Goal: Check status: Check status

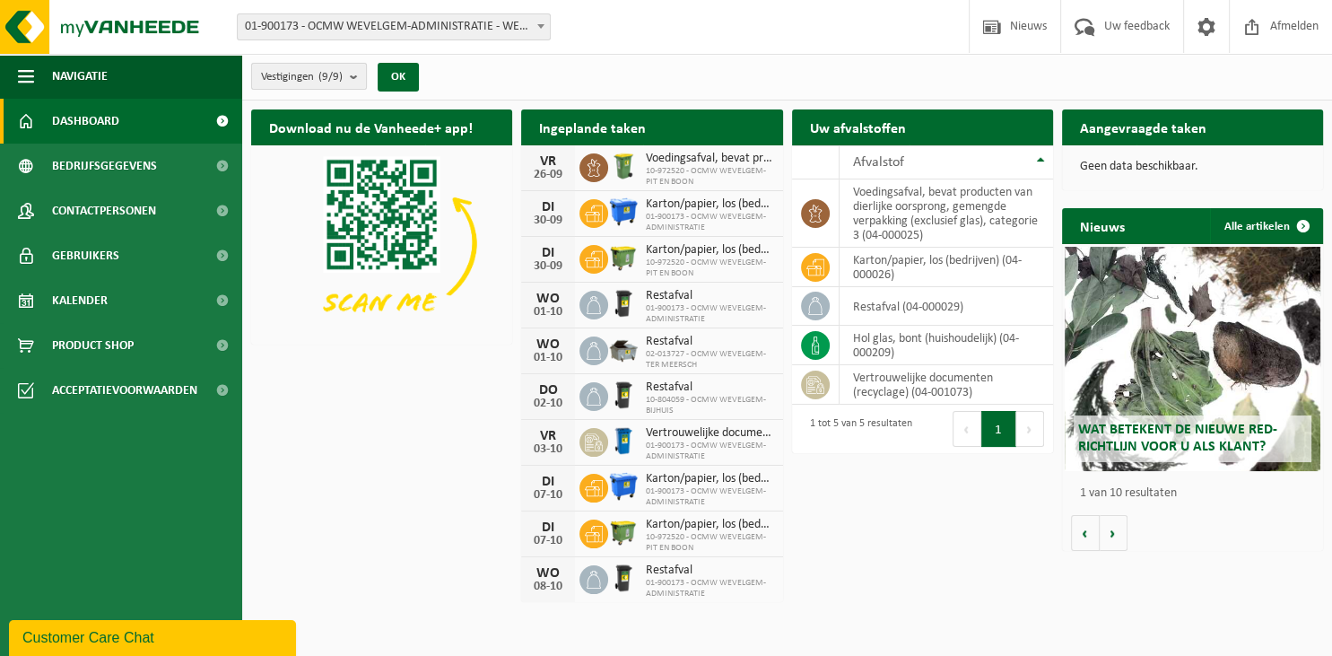
click at [348, 74] on button "Vestigingen (9/9)" at bounding box center [309, 76] width 116 height 27
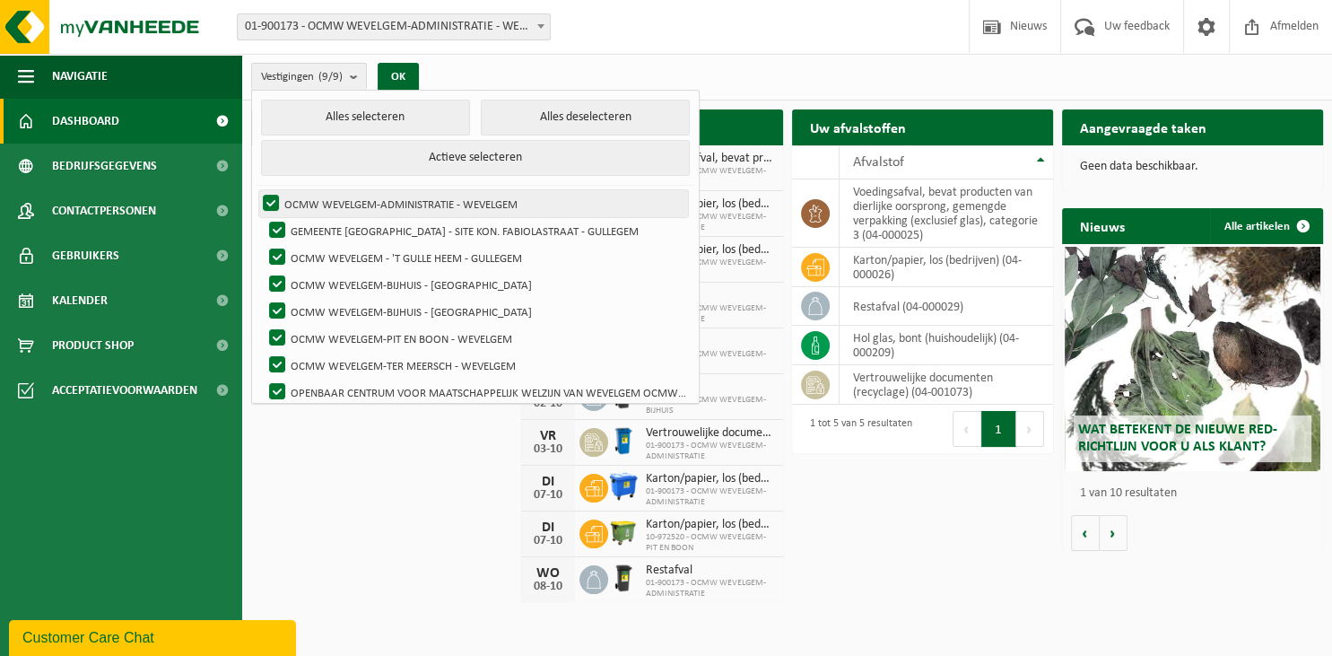
click at [274, 203] on label "OCMW WEVELGEM-ADMINISTRATIE - WEVELGEM" at bounding box center [473, 203] width 429 height 27
click at [256, 190] on input "OCMW WEVELGEM-ADMINISTRATIE - WEVELGEM" at bounding box center [256, 189] width 1 height 1
click at [274, 198] on label "OCMW WEVELGEM-ADMINISTRATIE - WEVELGEM" at bounding box center [473, 203] width 429 height 27
click at [256, 190] on input "OCMW WEVELGEM-ADMINISTRATIE - WEVELGEM" at bounding box center [256, 189] width 1 height 1
click at [274, 198] on label "OCMW WEVELGEM-ADMINISTRATIE - WEVELGEM" at bounding box center [473, 203] width 429 height 27
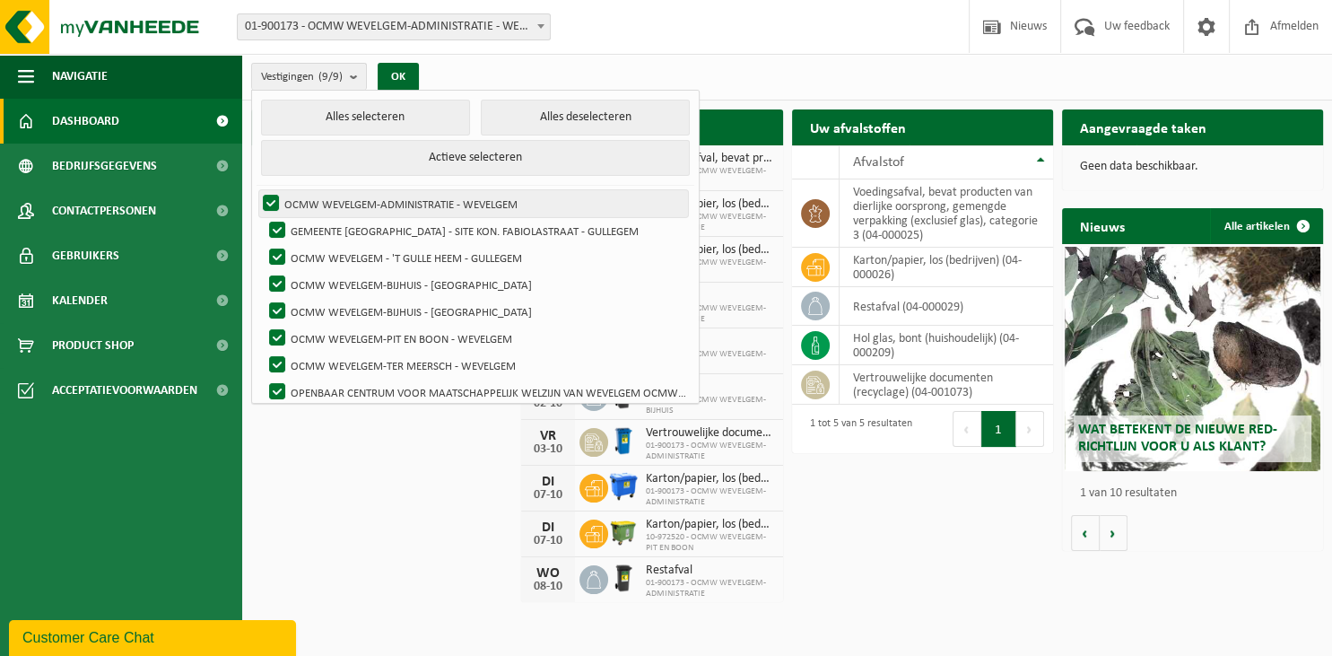
click at [256, 190] on input "OCMW WEVELGEM-ADMINISTRATIE - WEVELGEM" at bounding box center [256, 189] width 1 height 1
checkbox input "false"
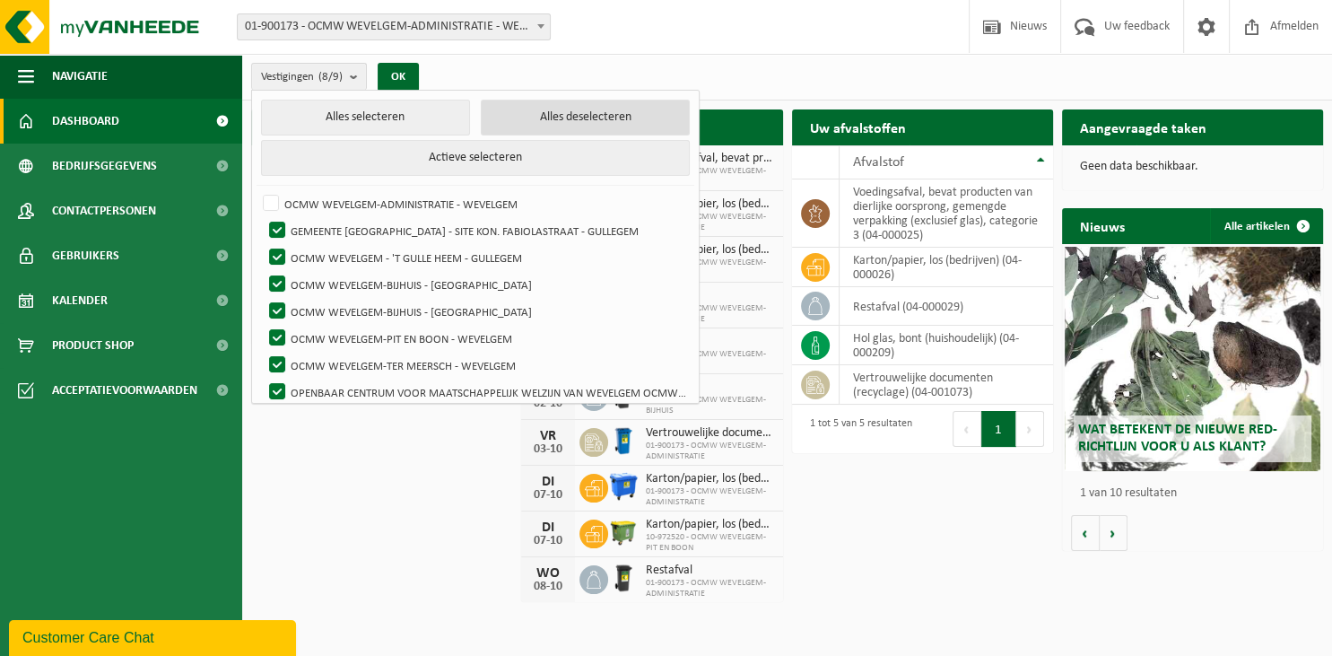
click at [569, 119] on button "Alles deselecteren" at bounding box center [585, 118] width 209 height 36
checkbox input "false"
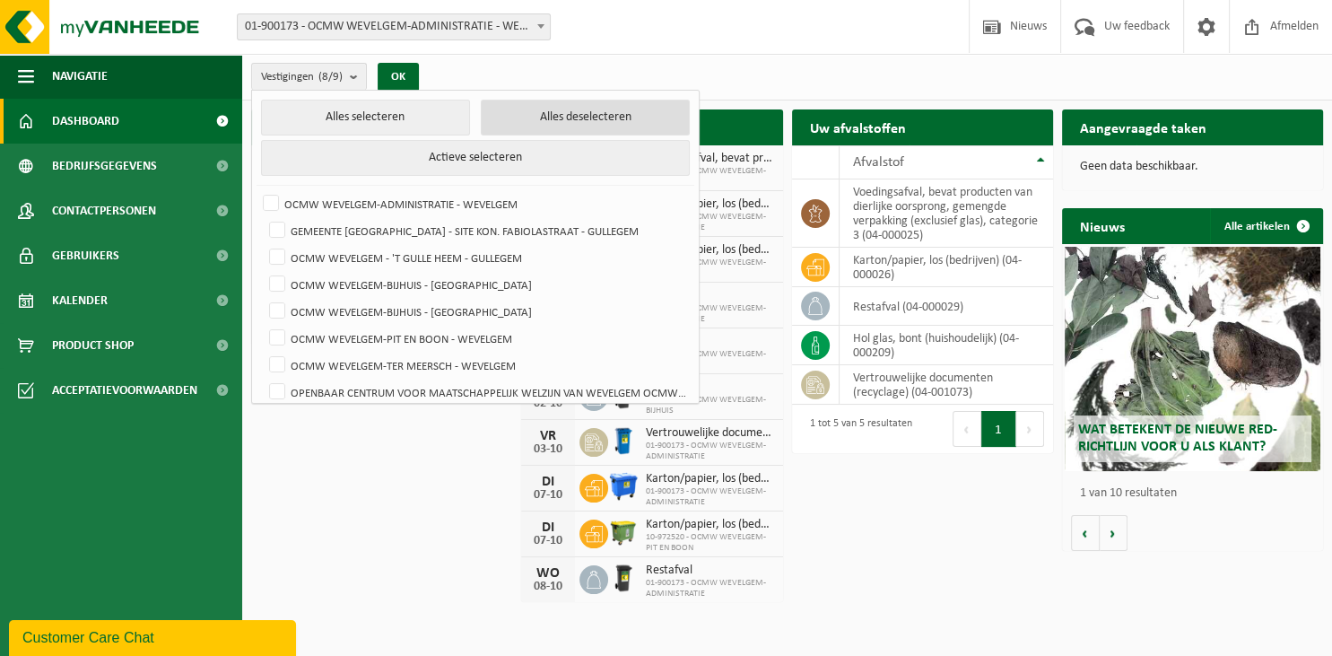
checkbox input "false"
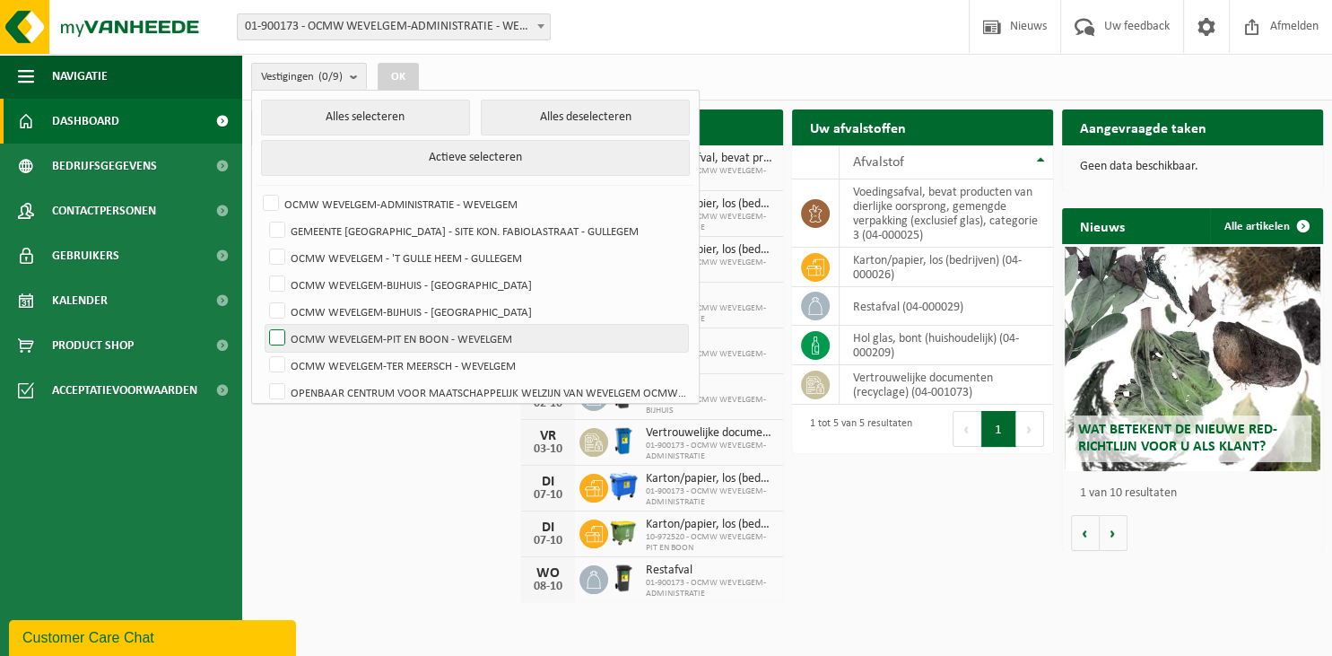
click at [275, 339] on label "OCMW WEVELGEM-PIT EN BOON - WEVELGEM" at bounding box center [476, 338] width 422 height 27
click at [263, 325] on input "OCMW WEVELGEM-PIT EN BOON - WEVELGEM" at bounding box center [262, 324] width 1 height 1
checkbox input "true"
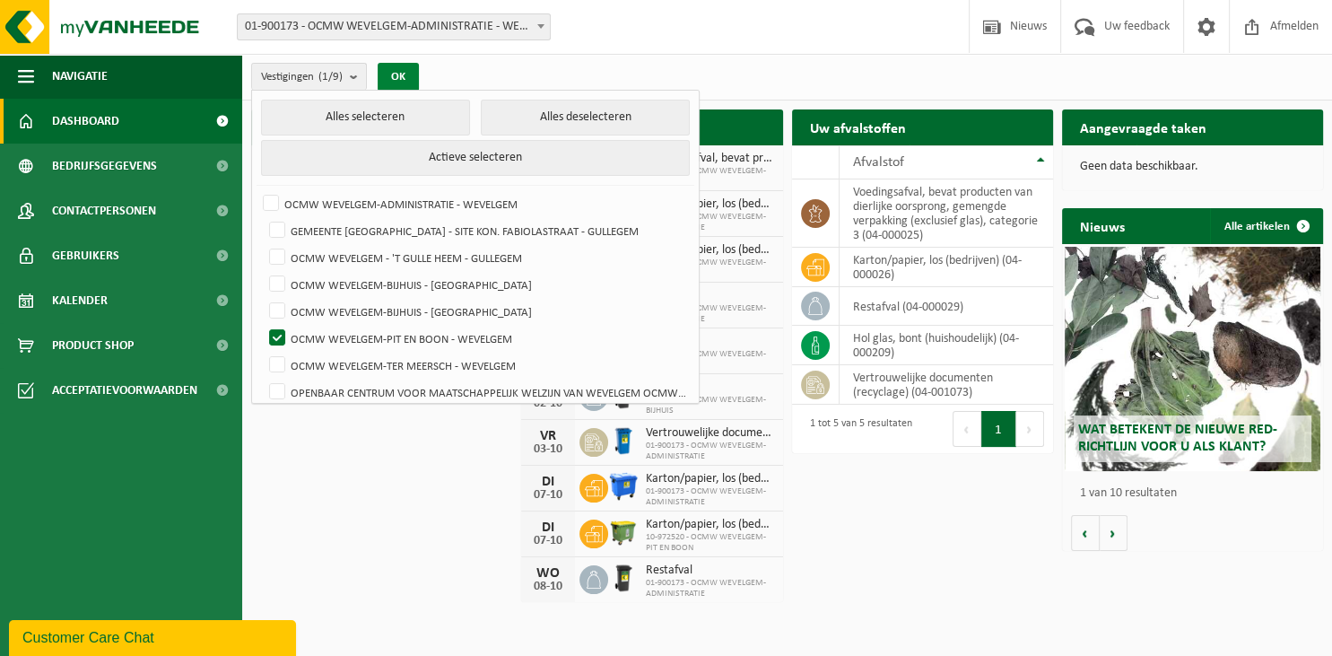
click at [404, 77] on button "OK" at bounding box center [398, 77] width 41 height 29
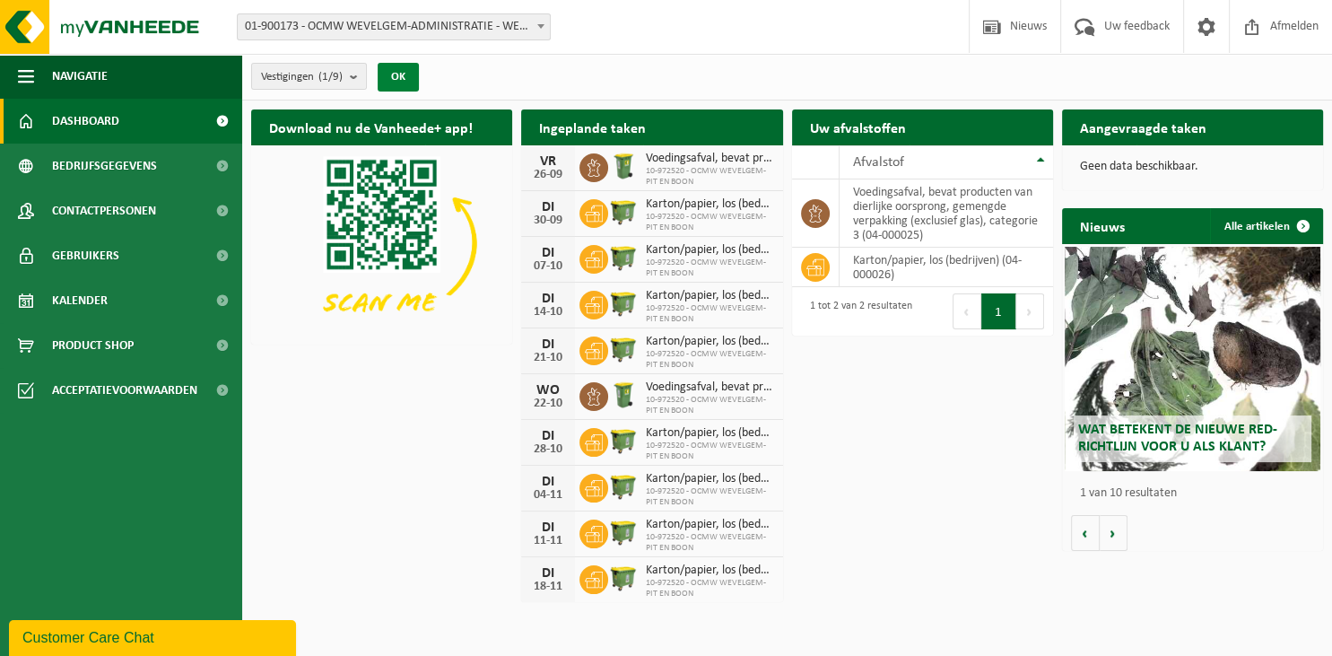
click at [407, 78] on button "OK" at bounding box center [398, 77] width 41 height 29
click at [724, 135] on div "Ingeplande taken Bekijk uw kalender" at bounding box center [651, 127] width 261 height 36
click at [590, 216] on icon at bounding box center [594, 213] width 18 height 18
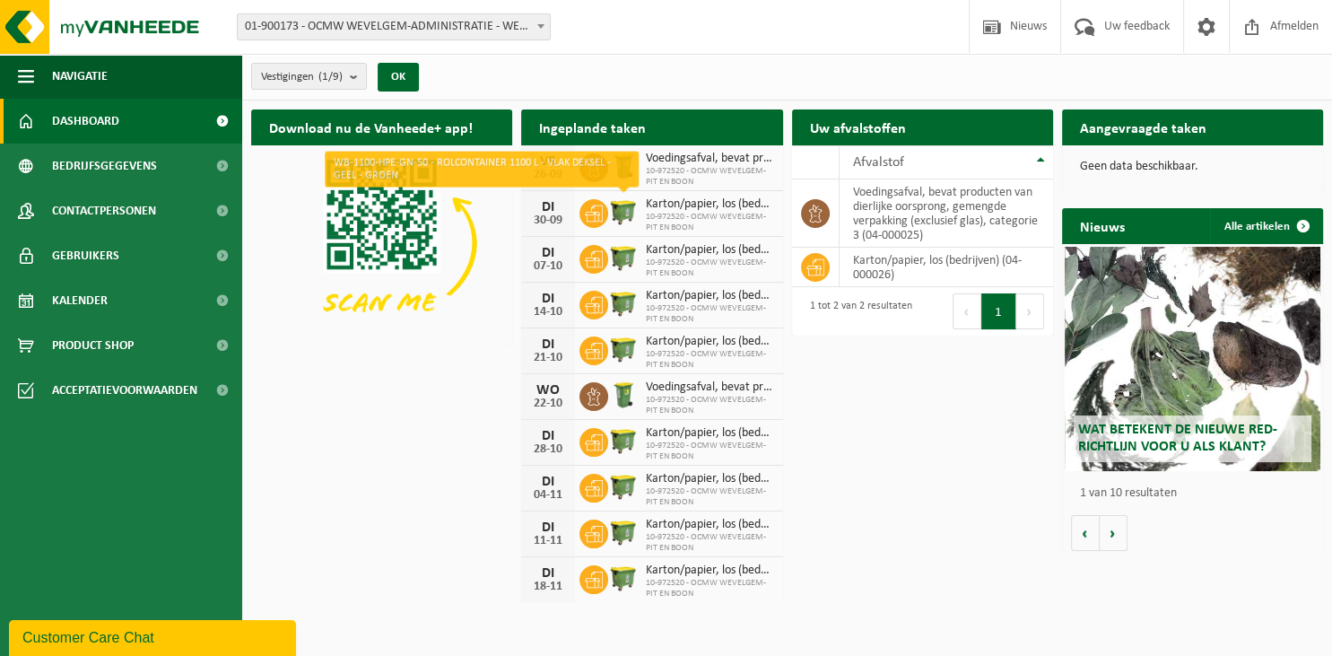
click at [621, 211] on img at bounding box center [623, 211] width 30 height 30
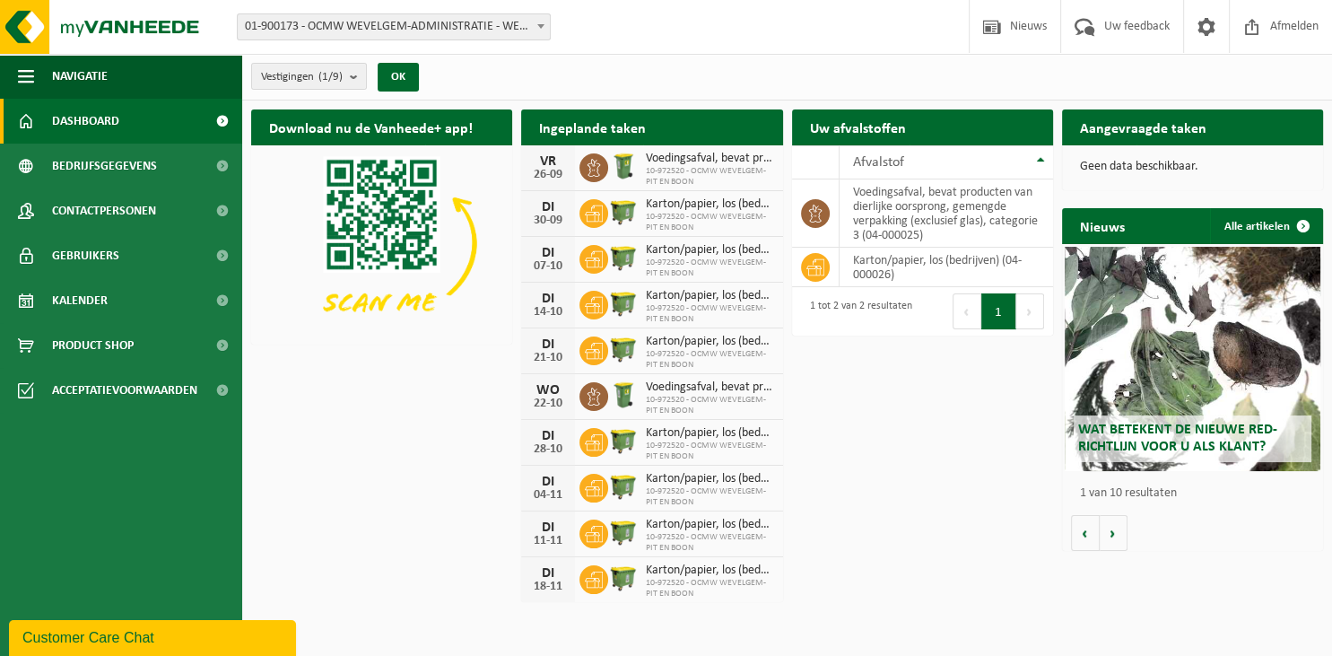
click at [751, 208] on span "Karton/papier, los (bedrijven)" at bounding box center [709, 204] width 127 height 14
click at [1126, 540] on div "Wat betekent de nieuwe RED-richtlijn voor u als klant? Market update Market upd…" at bounding box center [1192, 397] width 261 height 307
click at [1114, 536] on button "Volgende" at bounding box center [1113, 533] width 28 height 36
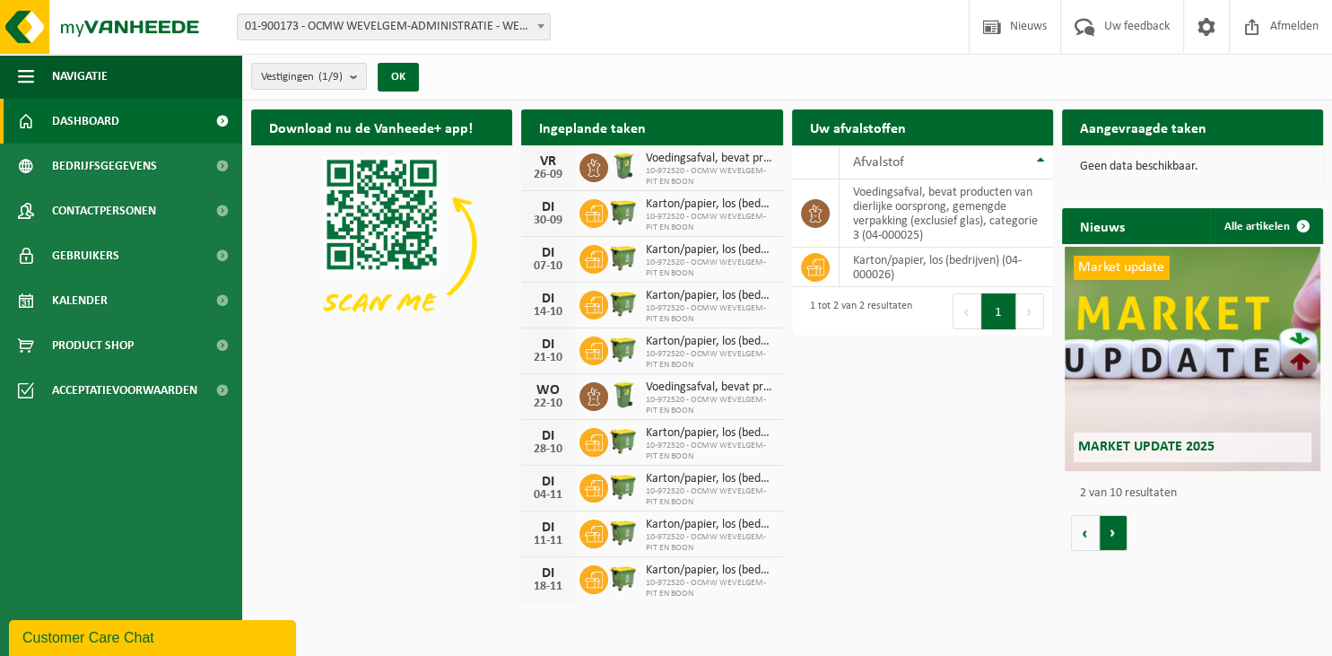
click at [1114, 536] on button "Volgende" at bounding box center [1113, 533] width 28 height 36
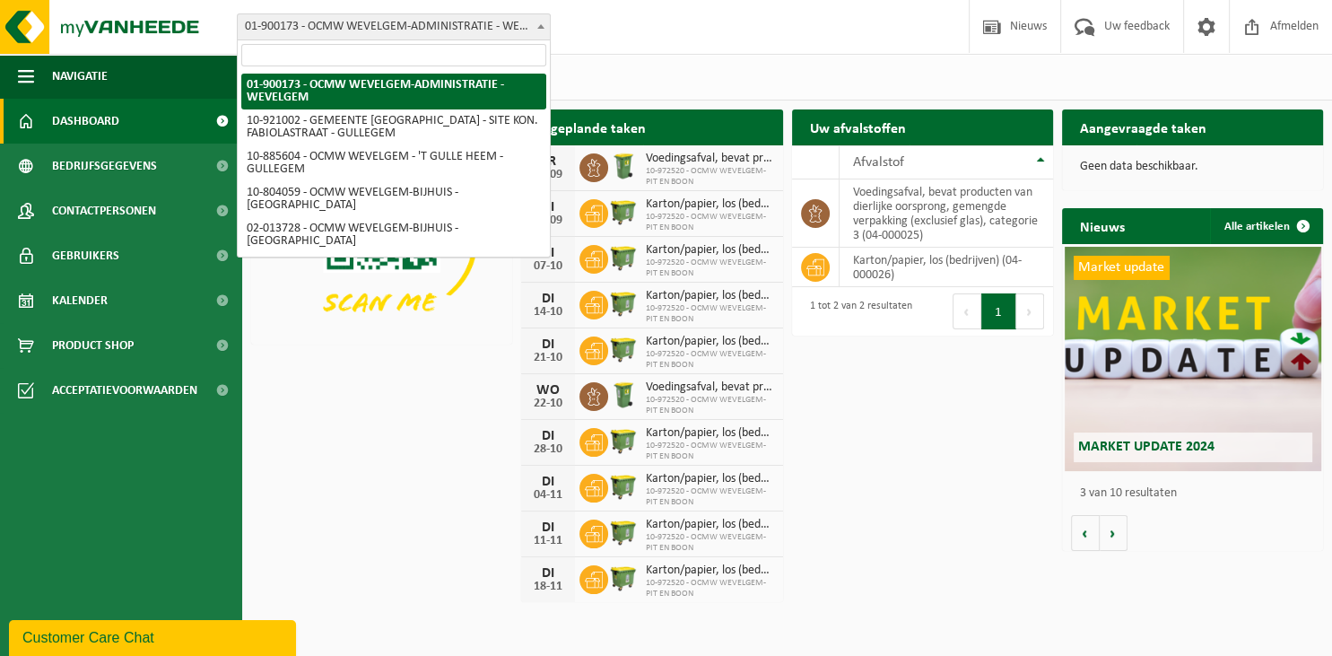
click at [401, 29] on span "01-900173 - OCMW WEVELGEM-ADMINISTRATIE - WEVELGEM" at bounding box center [394, 26] width 312 height 25
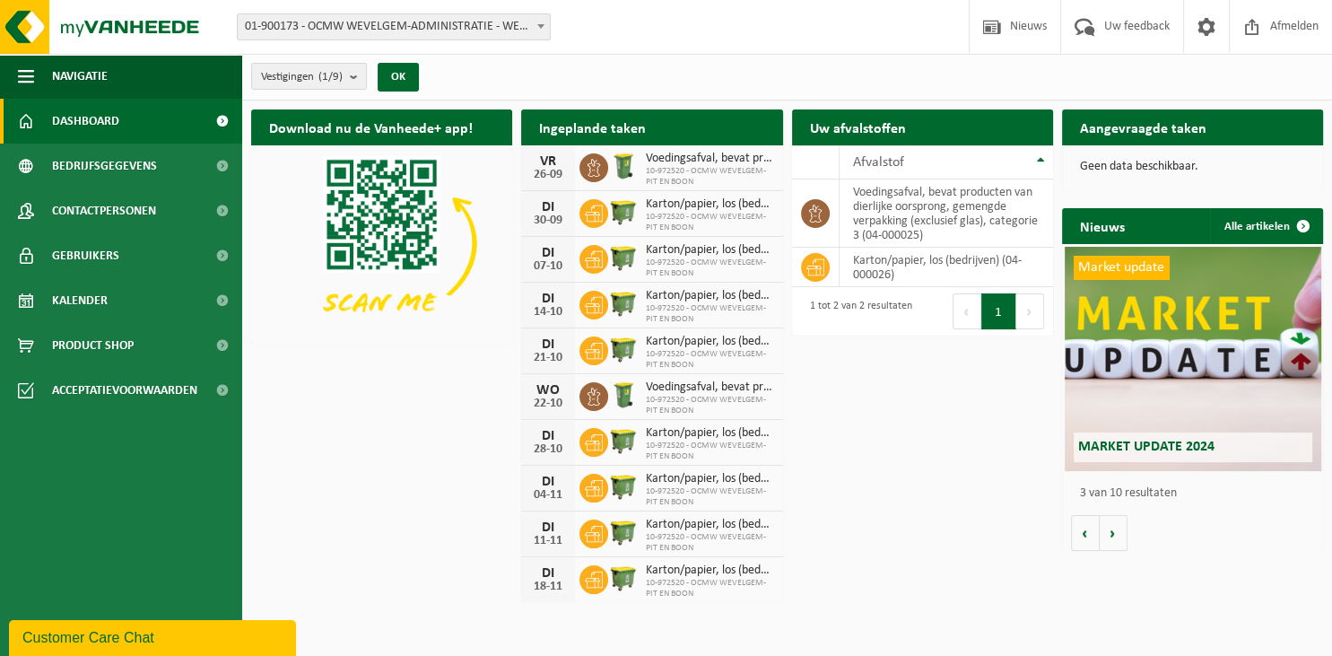
click at [221, 117] on span at bounding box center [222, 121] width 40 height 45
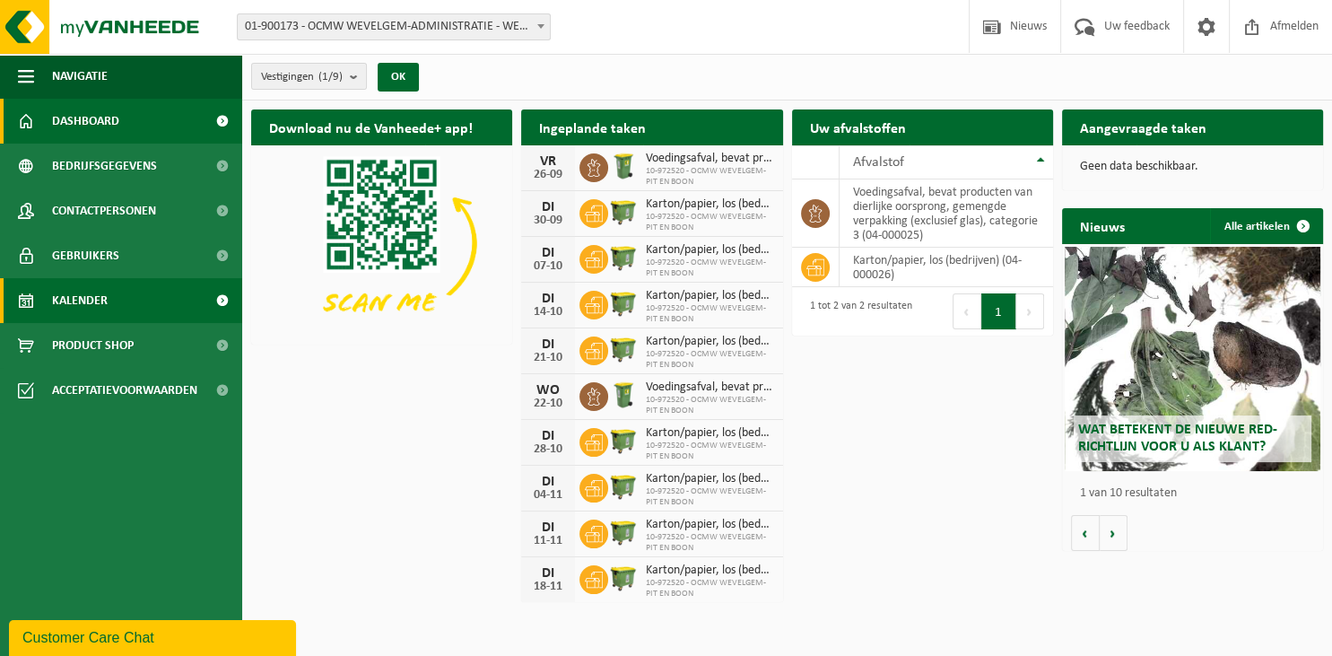
click at [109, 308] on link "Kalender" at bounding box center [121, 300] width 242 height 45
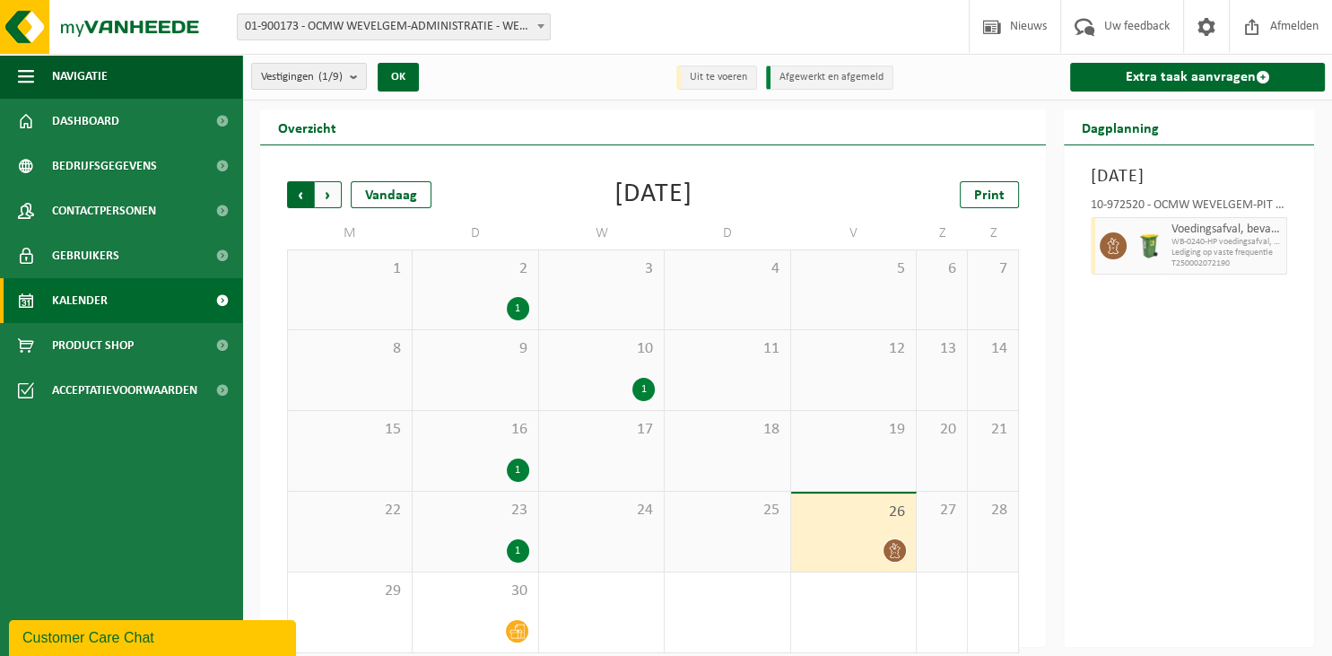
click at [332, 195] on span "Volgende" at bounding box center [328, 194] width 27 height 27
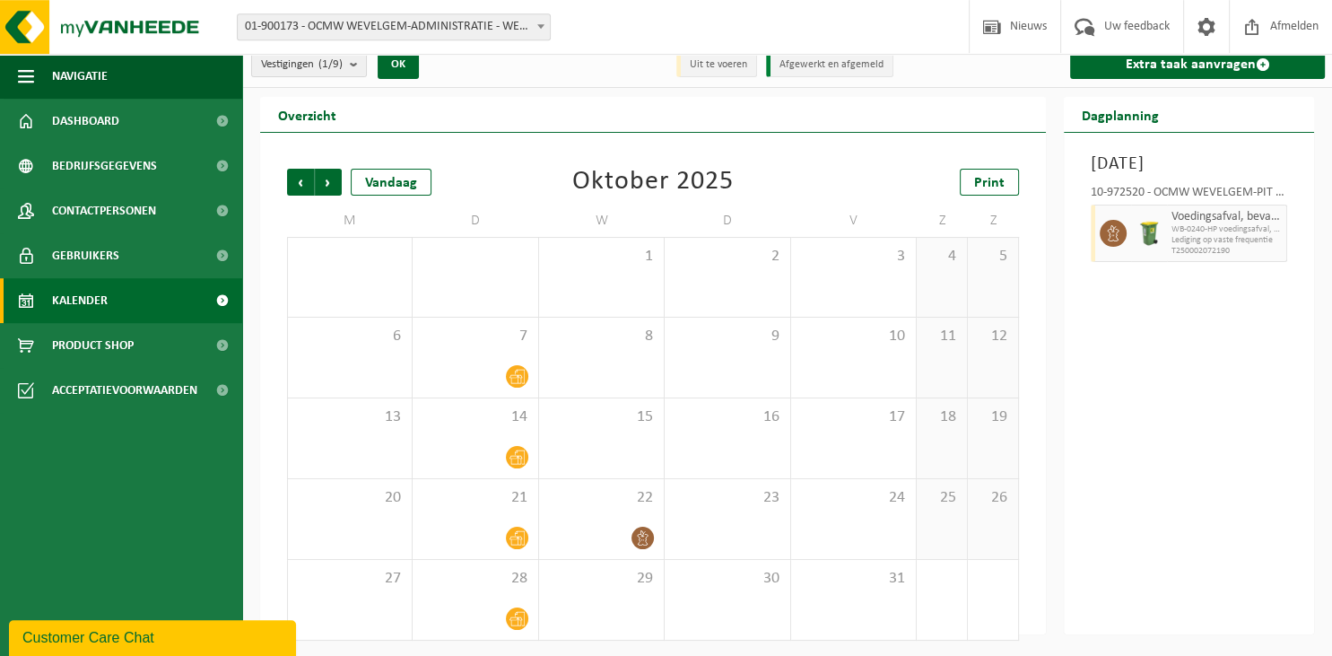
scroll to position [14, 0]
